Goal: Check status: Check status

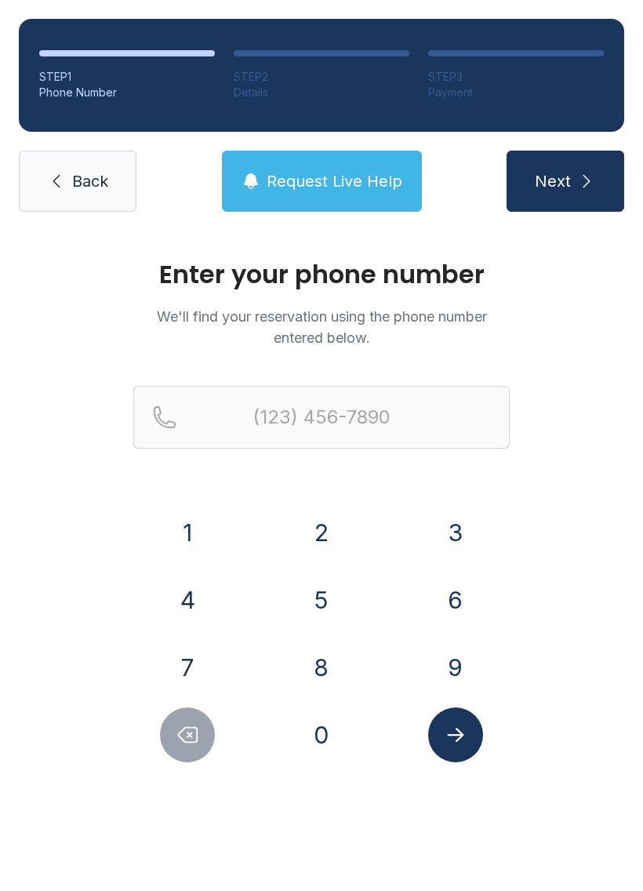
click at [330, 525] on button "2" at bounding box center [321, 532] width 55 height 55
click at [189, 530] on button "1" at bounding box center [187, 532] width 55 height 55
click at [465, 652] on button "9" at bounding box center [455, 667] width 55 height 55
click at [319, 520] on button "2" at bounding box center [321, 532] width 55 height 55
click at [195, 581] on button "4" at bounding box center [187, 600] width 55 height 55
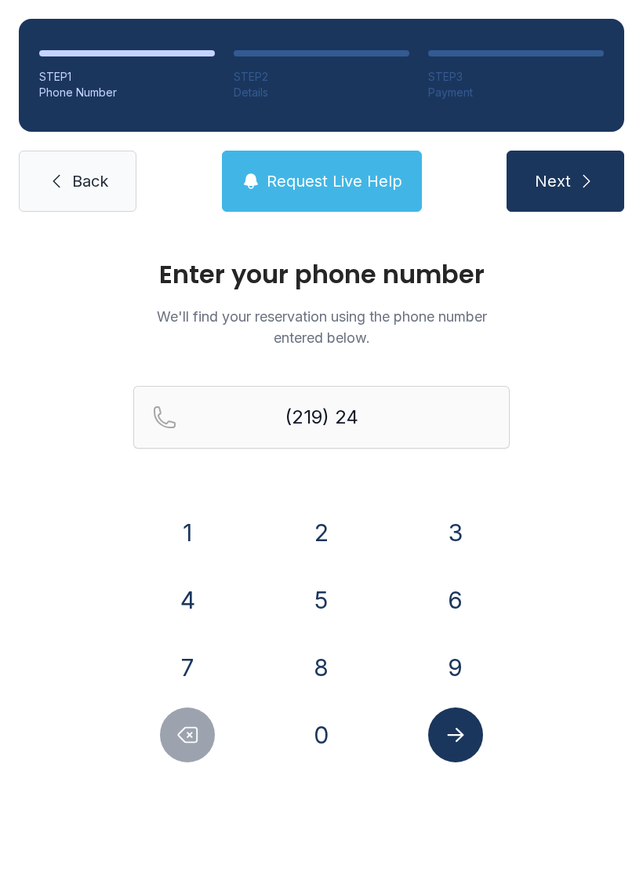
click at [450, 667] on button "9" at bounding box center [455, 667] width 55 height 55
click at [314, 665] on button "8" at bounding box center [321, 667] width 55 height 55
click at [453, 529] on button "3" at bounding box center [455, 532] width 55 height 55
click at [318, 736] on button "0" at bounding box center [321, 734] width 55 height 55
click at [185, 536] on button "1" at bounding box center [187, 532] width 55 height 55
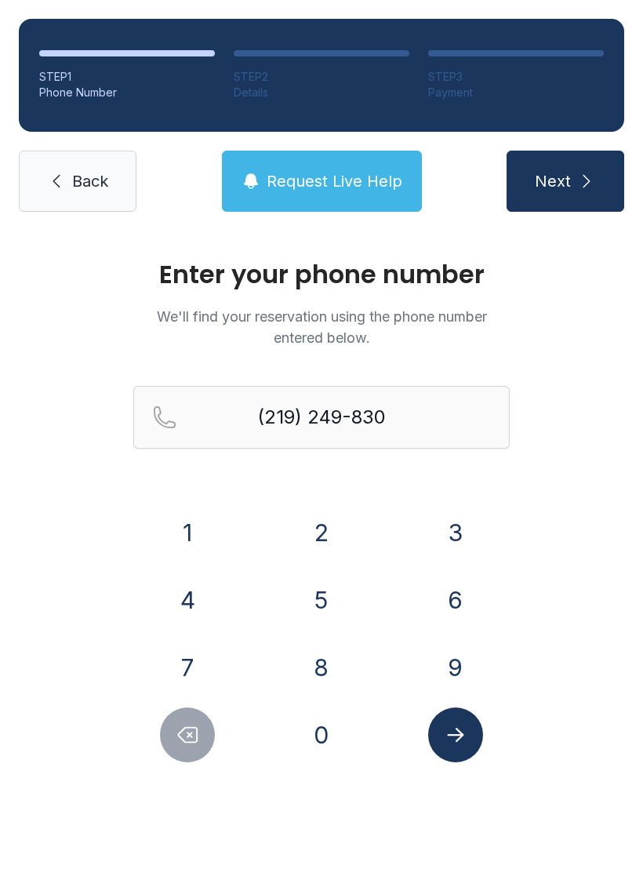
type input "[PHONE_NUMBER]"
click at [454, 729] on icon "Submit lookup form" at bounding box center [456, 735] width 24 height 24
select select "**"
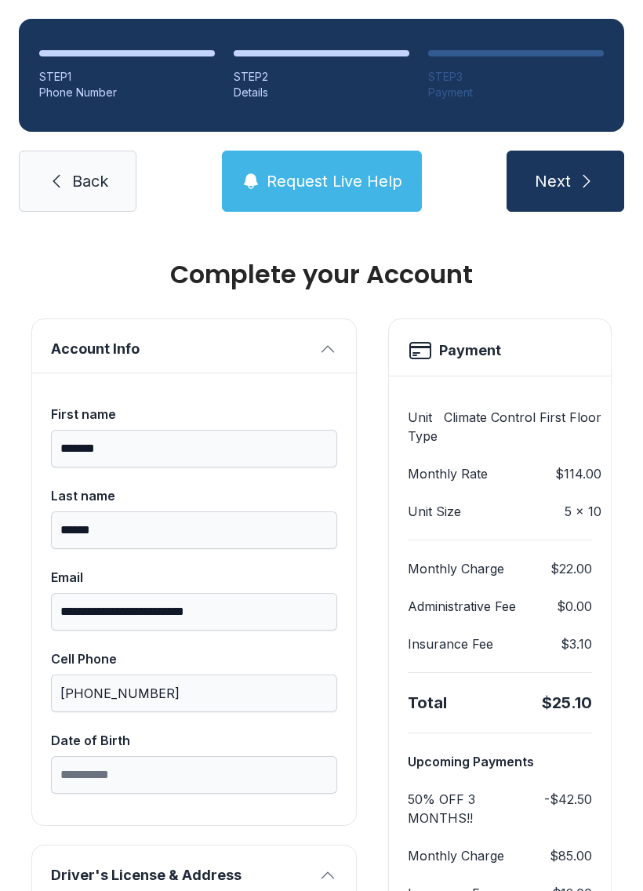
click at [71, 176] on link "Back" at bounding box center [78, 181] width 118 height 61
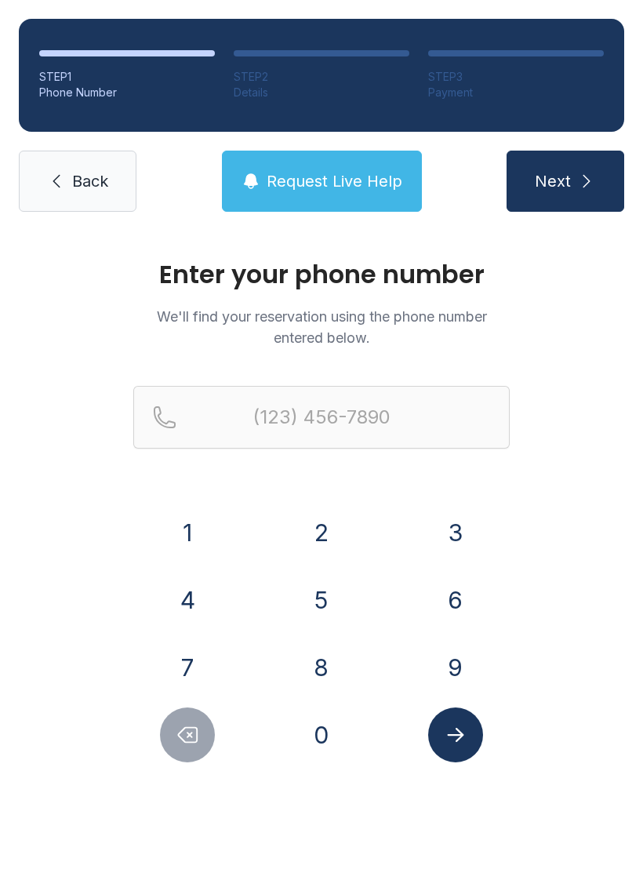
click at [100, 180] on span "Back" at bounding box center [90, 181] width 36 height 22
